Goal: Find specific page/section

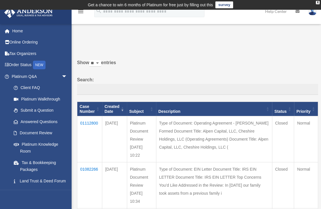
click at [80, 81] on label "Search:" at bounding box center [197, 85] width 241 height 19
click at [80, 84] on input "Search:" at bounding box center [197, 89] width 241 height 11
click at [80, 81] on label "Search:" at bounding box center [197, 85] width 241 height 19
click at [80, 84] on input "Search:" at bounding box center [197, 89] width 241 height 11
click at [80, 81] on label "Search:" at bounding box center [197, 85] width 241 height 19
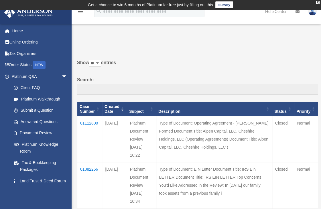
click at [80, 84] on input "Search:" at bounding box center [197, 89] width 241 height 11
click at [80, 81] on label "Search:" at bounding box center [197, 85] width 241 height 19
click at [80, 84] on input "Search:" at bounding box center [197, 89] width 241 height 11
click at [80, 81] on label "Search:" at bounding box center [197, 85] width 241 height 19
click at [80, 84] on input "Search:" at bounding box center [197, 89] width 241 height 11
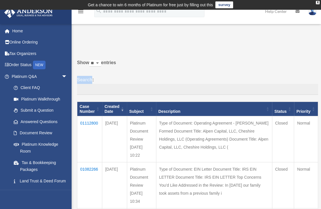
click at [80, 81] on label "Search:" at bounding box center [197, 85] width 241 height 19
click at [80, 84] on input "Search:" at bounding box center [197, 89] width 241 height 11
